Goal: Transaction & Acquisition: Purchase product/service

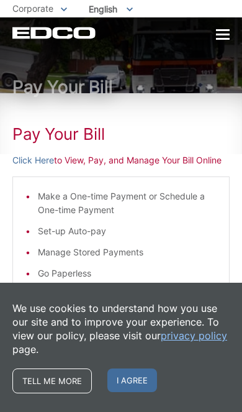
scroll to position [61, 0]
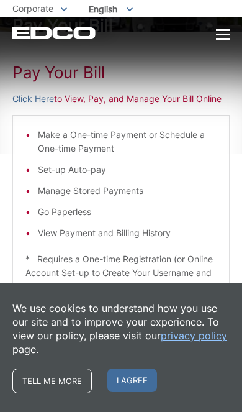
click at [185, 94] on p "Click Here to View, Pay, and Manage Your Bill Online" at bounding box center [120, 99] width 217 height 14
click at [173, 106] on div "Pay Your Bill Click Here to View, Pay, and Manage Your Bill Online Make a One-t…" at bounding box center [120, 269] width 217 height 474
click at [129, 391] on span "I agree" at bounding box center [132, 380] width 50 height 24
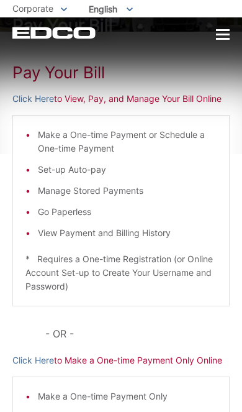
click at [224, 35] on div at bounding box center [223, 35] width 14 height 2
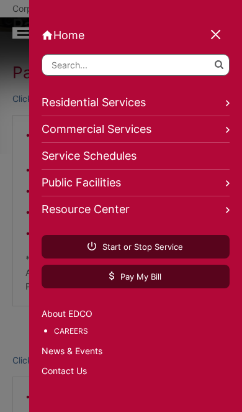
click at [19, 206] on div at bounding box center [121, 206] width 242 height 412
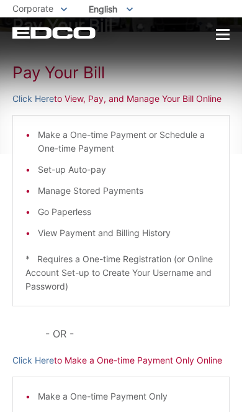
click at [187, 104] on p "Click Here to View, Pay, and Manage Your Bill Online" at bounding box center [120, 99] width 217 height 14
click at [45, 104] on link "Click Here" at bounding box center [33, 99] width 42 height 14
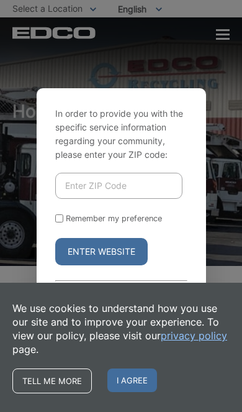
click at [142, 382] on span "I agree" at bounding box center [132, 380] width 50 height 24
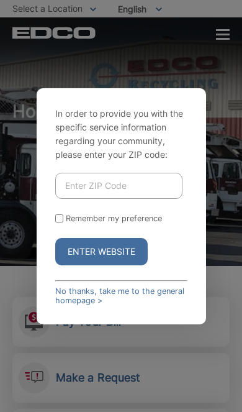
click at [223, 31] on div "In order to provide you with the specific service information regarding your co…" at bounding box center [121, 206] width 242 height 412
click at [223, 41] on div "In order to provide you with the specific service information regarding your co…" at bounding box center [121, 206] width 242 height 412
click at [221, 37] on div "In order to provide you with the specific service information regarding your co…" at bounding box center [121, 206] width 242 height 412
click at [223, 30] on div "In order to provide you with the specific service information regarding your co…" at bounding box center [121, 206] width 242 height 412
click at [220, 38] on div "In order to provide you with the specific service information regarding your co…" at bounding box center [121, 206] width 242 height 412
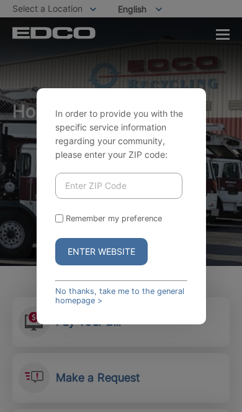
click at [216, 36] on div "In order to provide you with the specific service information regarding your co…" at bounding box center [121, 206] width 242 height 412
click at [218, 39] on div "In order to provide you with the specific service information regarding your co…" at bounding box center [121, 206] width 242 height 412
click at [230, 37] on div "In order to provide you with the specific service information regarding your co…" at bounding box center [121, 206] width 242 height 412
click at [170, 369] on div "In order to provide you with the specific service information regarding your co…" at bounding box center [121, 206] width 242 height 412
click at [168, 324] on div "In order to provide you with the specific service information regarding your co…" at bounding box center [122, 206] width 170 height 236
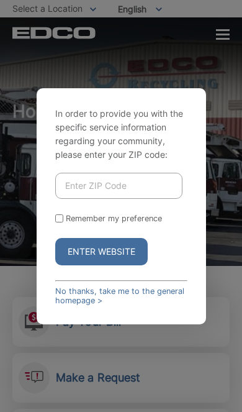
click at [156, 305] on link "No thanks, take me to the general homepage >" at bounding box center [121, 295] width 132 height 19
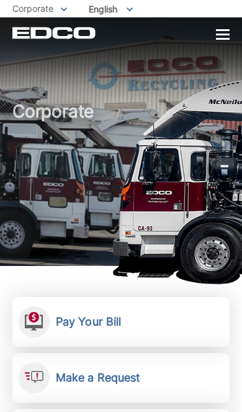
click at [112, 330] on link "Pay Your Bill View, pay, and manage your bill online." at bounding box center [120, 322] width 217 height 50
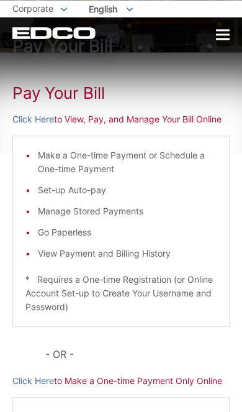
scroll to position [41, 0]
click at [191, 120] on p "Click Here to View, Pay, and Manage Your Bill Online" at bounding box center [120, 119] width 217 height 14
click at [20, 123] on link "Click Here" at bounding box center [33, 119] width 42 height 14
